Goal: Find specific page/section: Find specific page/section

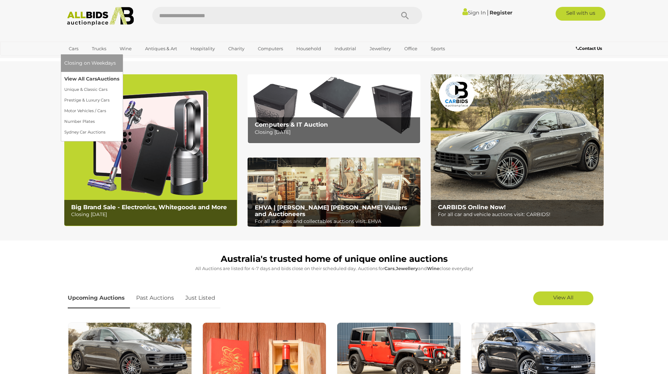
click at [93, 77] on link "View All Cars Auctions" at bounding box center [91, 79] width 55 height 11
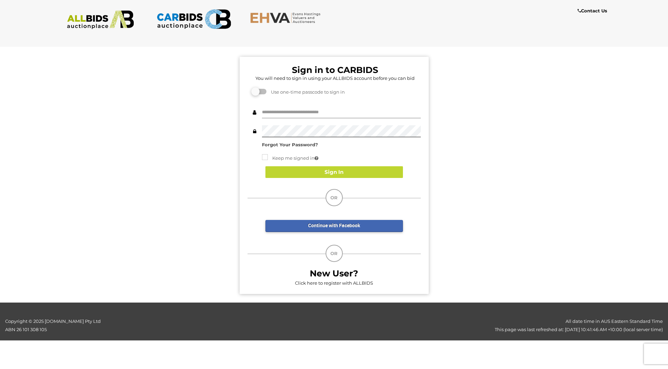
click at [314, 113] on input "text" at bounding box center [341, 112] width 159 height 12
type input "**********"
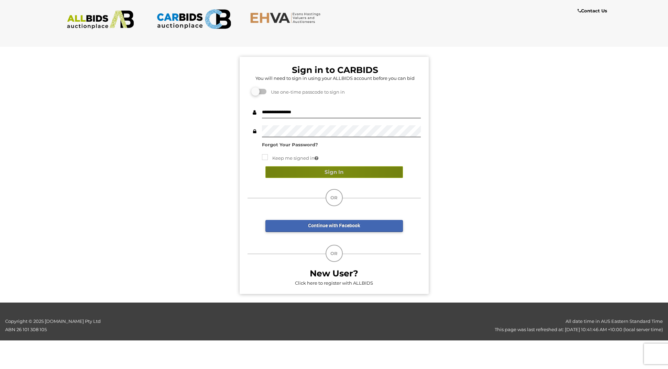
click at [331, 170] on button "Sign In" at bounding box center [335, 172] width 138 height 12
